Goal: Communication & Community: Answer question/provide support

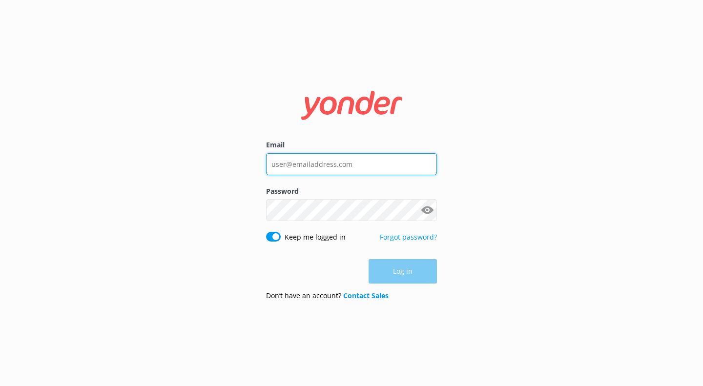
type input "manager@mipadhotels.com"
click at [405, 270] on div "Log in" at bounding box center [351, 271] width 171 height 24
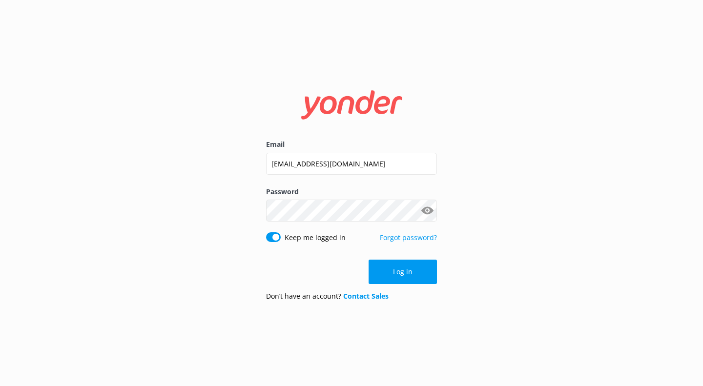
click at [428, 212] on button "Show password" at bounding box center [428, 211] width 20 height 20
click at [409, 272] on button "Log in" at bounding box center [403, 272] width 68 height 24
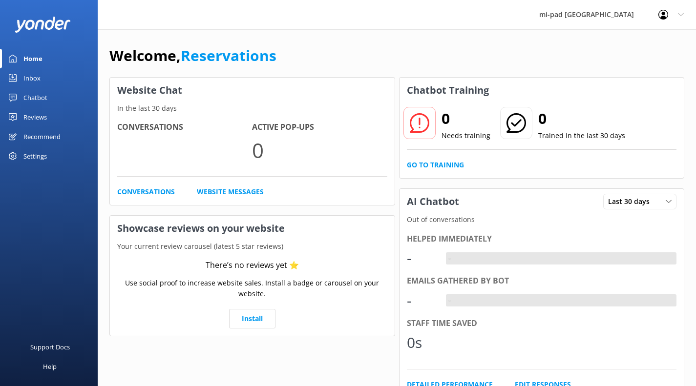
click at [25, 78] on div "Inbox" at bounding box center [31, 78] width 17 height 20
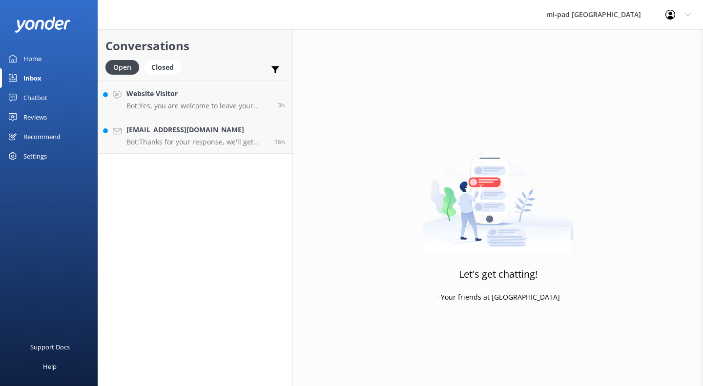
click at [179, 140] on p "Bot: Thanks for your response, we'll get back to you as soon as we can during o…" at bounding box center [197, 142] width 141 height 9
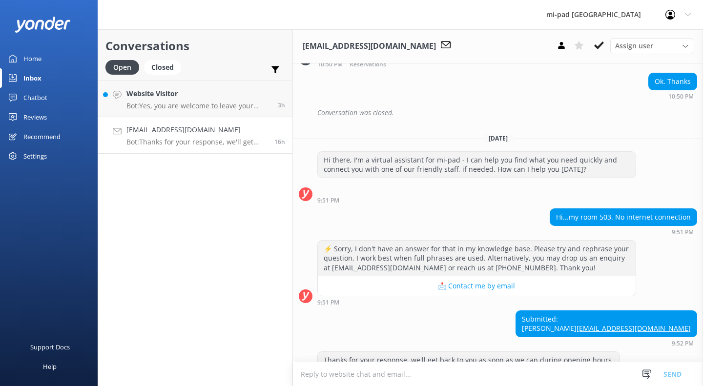
scroll to position [714, 0]
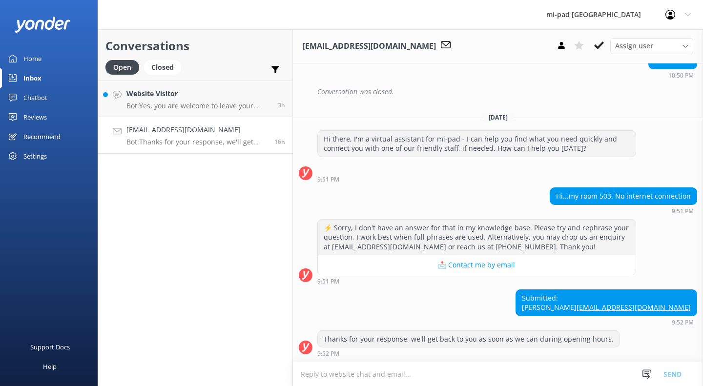
click at [600, 43] on icon at bounding box center [600, 46] width 10 height 10
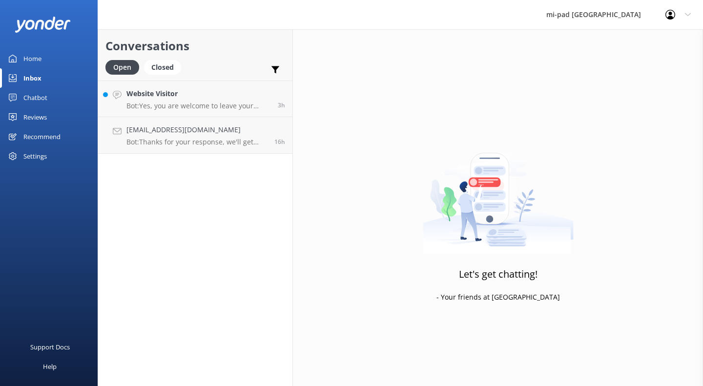
click at [180, 97] on h4 "Website Visitor" at bounding box center [199, 93] width 144 height 11
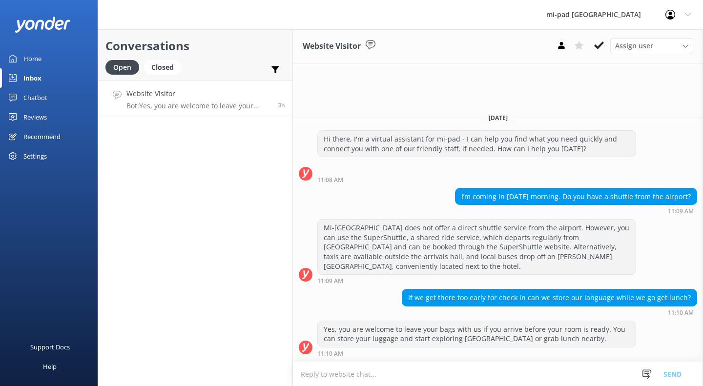
click at [600, 49] on icon at bounding box center [600, 46] width 10 height 10
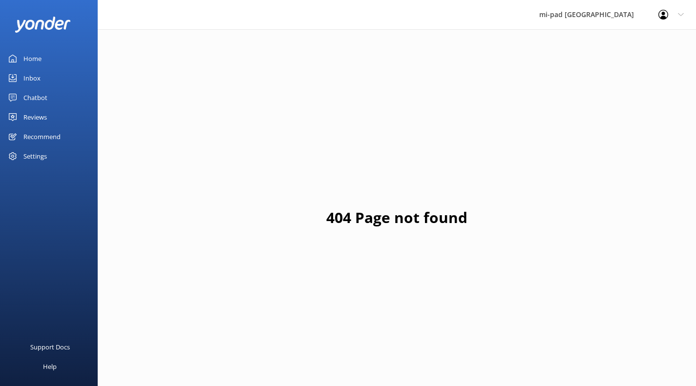
click at [37, 81] on div "Inbox" at bounding box center [31, 78] width 17 height 20
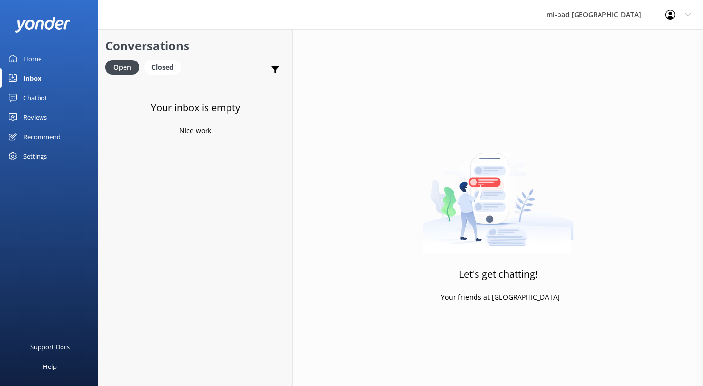
click at [157, 66] on div "Closed" at bounding box center [162, 67] width 37 height 15
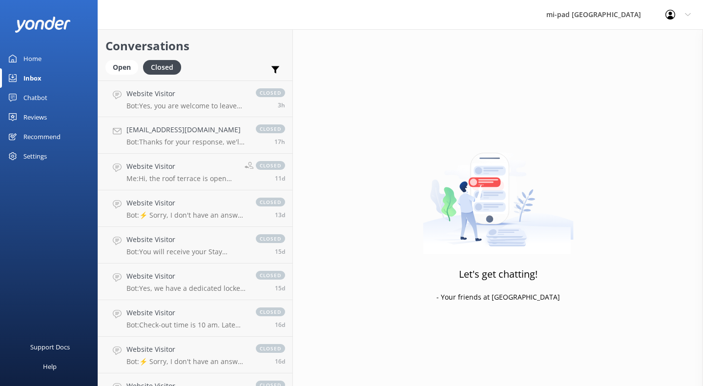
scroll to position [3, 0]
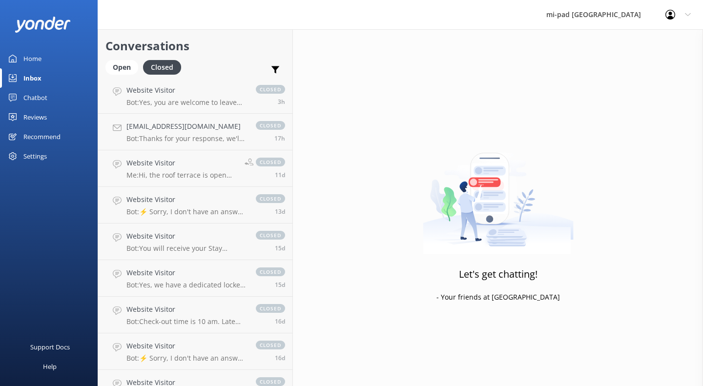
click at [169, 137] on p "Bot: Thanks for your response, we'll get back to you as soon as we can during o…" at bounding box center [187, 138] width 120 height 9
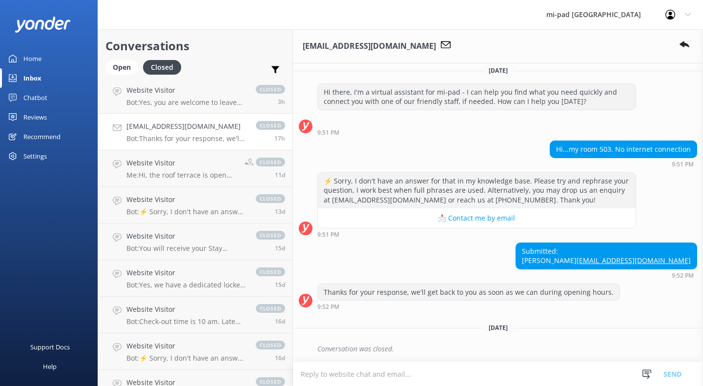
scroll to position [761, 0]
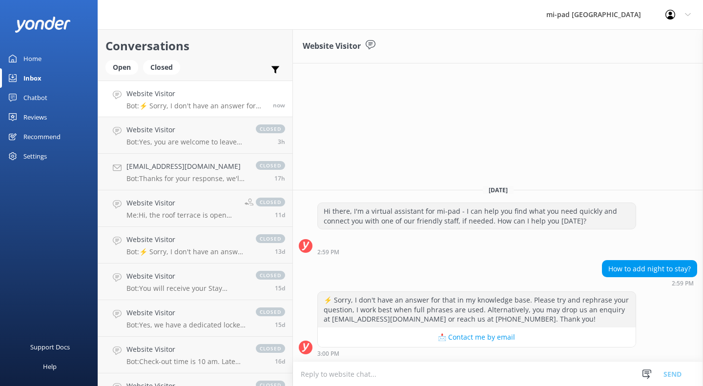
click at [201, 106] on p "Bot: ⚡ Sorry, I don't have an answer for that in my knowledge base. Please try …" at bounding box center [196, 106] width 139 height 9
